Goal: Check status

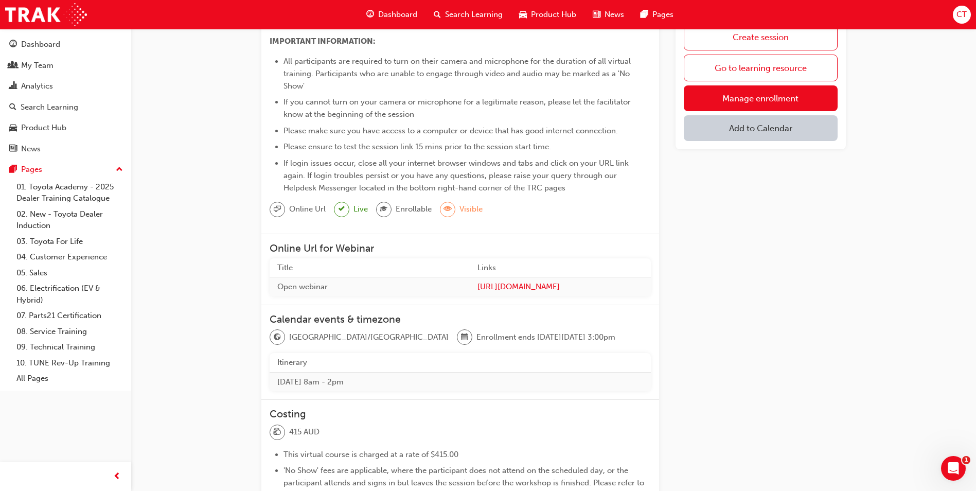
scroll to position [103, 0]
